Goal: Feedback & Contribution: Leave review/rating

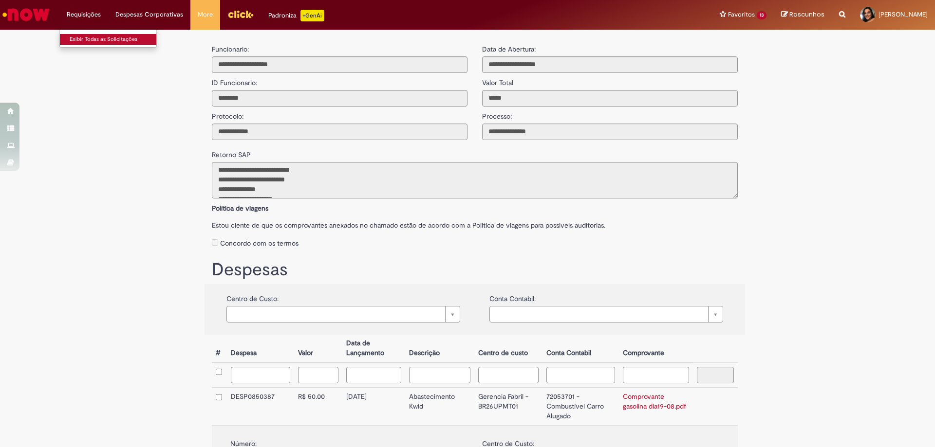
click at [84, 39] on link "Exibir Todas as Solicitações" at bounding box center [113, 39] width 107 height 11
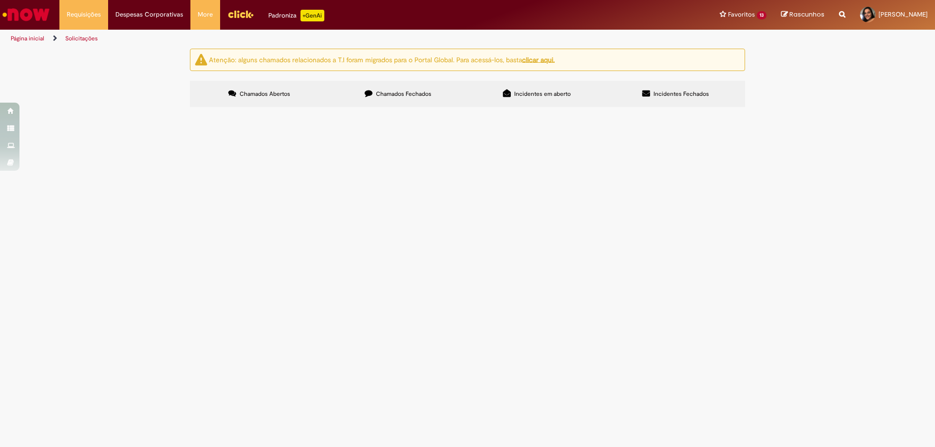
click at [424, 89] on label "Chamados Fechados" at bounding box center [398, 94] width 139 height 26
click at [0, 0] on td "Selo 30X da bomba do [GEOGRAPHIC_DATA]" at bounding box center [0, 0] width 0 height 0
click at [0, 0] on span "Selo 30X da bomba do [GEOGRAPHIC_DATA]" at bounding box center [0, 0] width 0 height 0
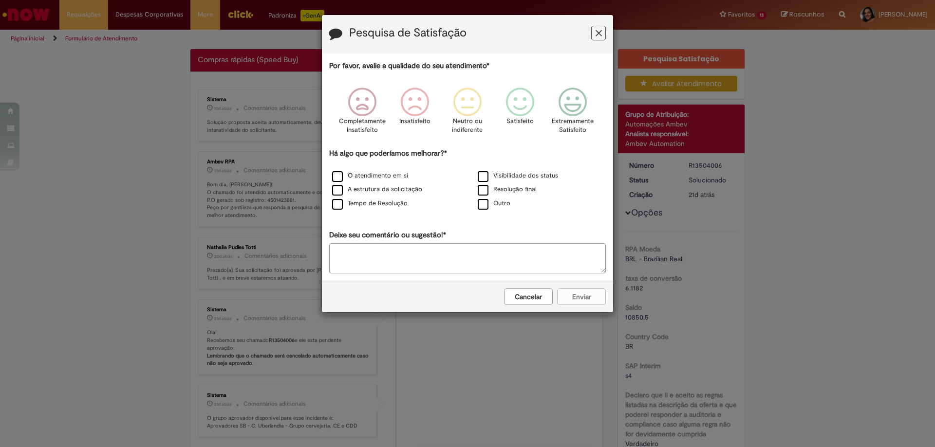
drag, startPoint x: 343, startPoint y: 178, endPoint x: 496, endPoint y: 169, distance: 153.1
click at [496, 169] on div "Visibilidade dos status" at bounding box center [540, 176] width 146 height 14
click at [601, 33] on icon "Feedback" at bounding box center [598, 33] width 6 height 10
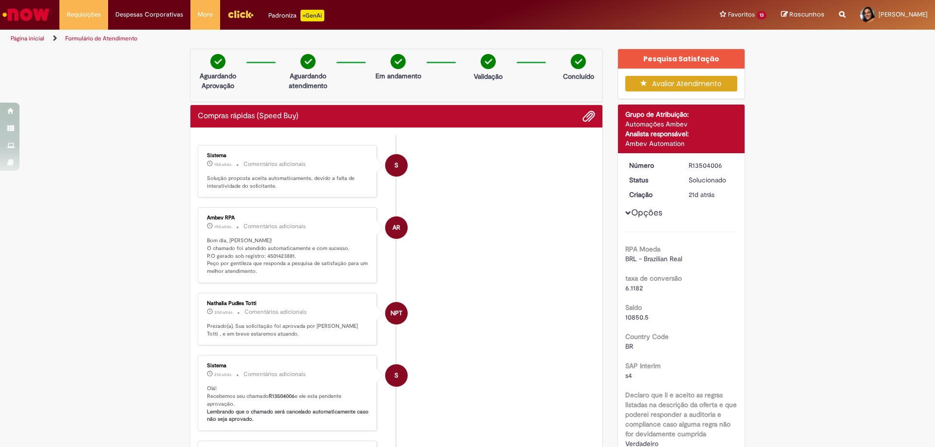
click at [660, 85] on button "Avaliar Atendimento" at bounding box center [681, 84] width 112 height 16
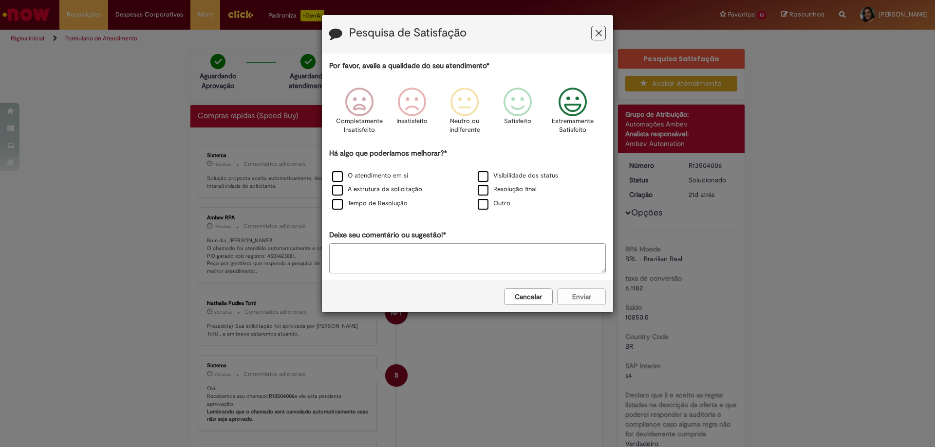
click at [571, 97] on icon "Feedback" at bounding box center [573, 102] width 37 height 29
click at [496, 175] on label "Visibilidade dos status" at bounding box center [518, 175] width 80 height 9
click at [573, 297] on button "Enviar" at bounding box center [581, 297] width 49 height 17
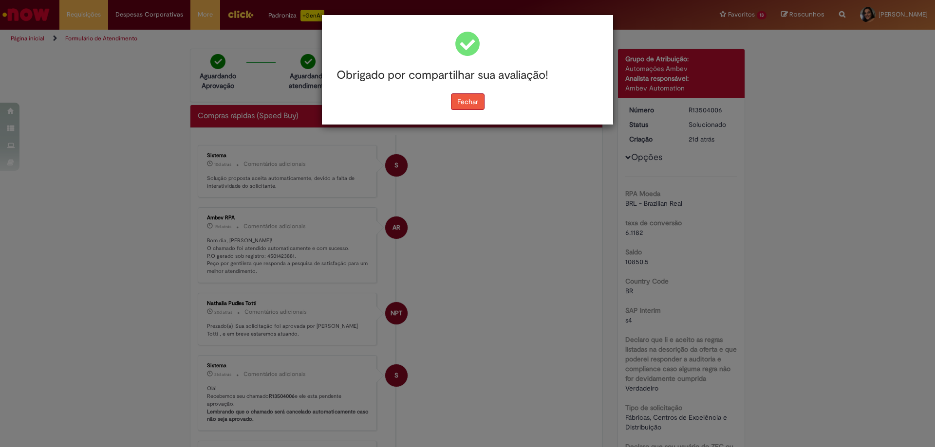
click at [474, 100] on button "Fechar" at bounding box center [468, 101] width 34 height 17
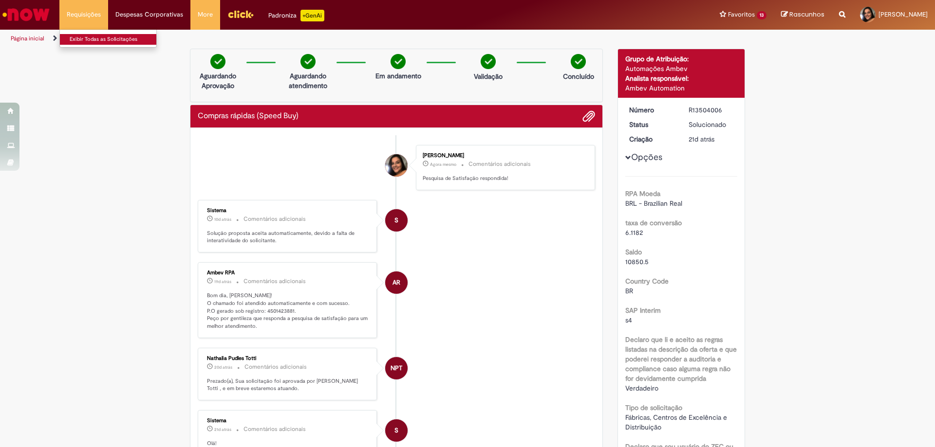
click at [80, 41] on link "Exibir Todas as Solicitações" at bounding box center [113, 39] width 107 height 11
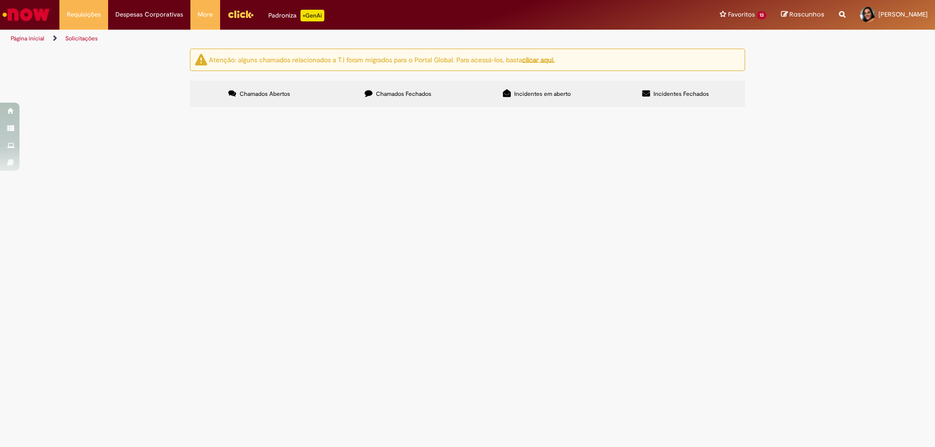
click at [405, 89] on label "Chamados Fechados" at bounding box center [398, 94] width 139 height 26
